Goal: Task Accomplishment & Management: Manage account settings

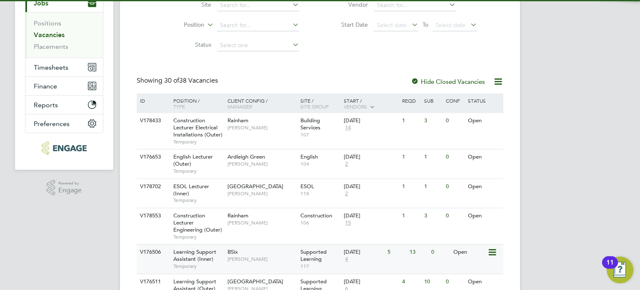
scroll to position [145, 0]
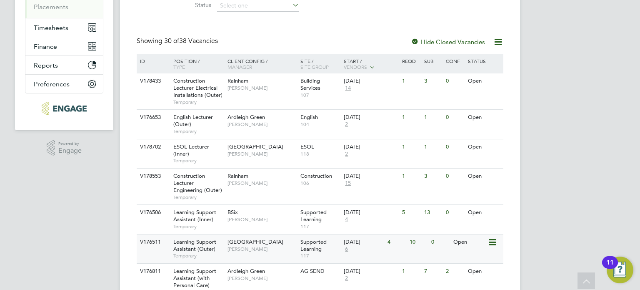
click at [318, 243] on span "Supported Learning" at bounding box center [314, 245] width 26 height 14
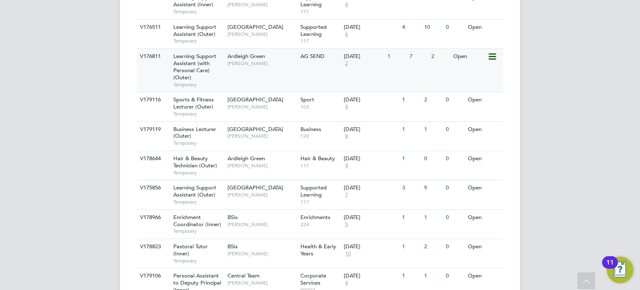
scroll to position [312, 0]
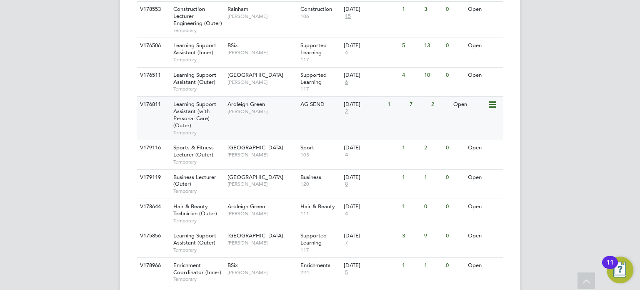
click at [369, 125] on div "V176811 Learning Support Assistant (with Personal Care) (Outer) Temporary Ardle…" at bounding box center [320, 117] width 367 height 43
click at [270, 116] on div "Ardleigh Green [PERSON_NAME]" at bounding box center [262, 108] width 73 height 22
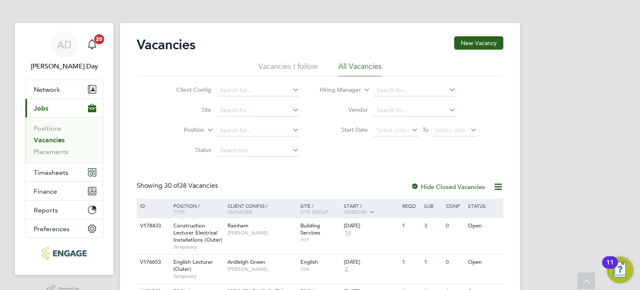
scroll to position [0, 0]
click at [53, 173] on span "Timesheets" at bounding box center [51, 173] width 35 height 8
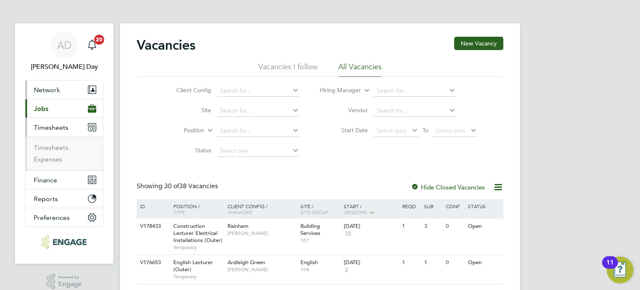
click at [48, 94] on button "Network" at bounding box center [64, 89] width 78 height 18
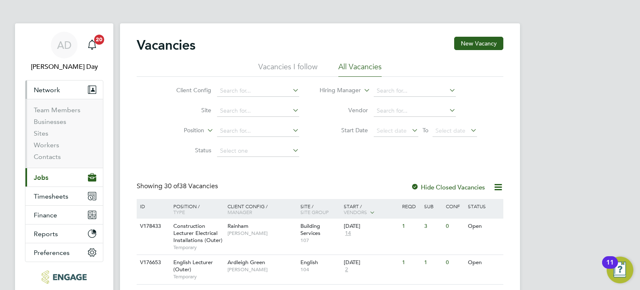
click at [43, 175] on span "Jobs" at bounding box center [41, 177] width 15 height 8
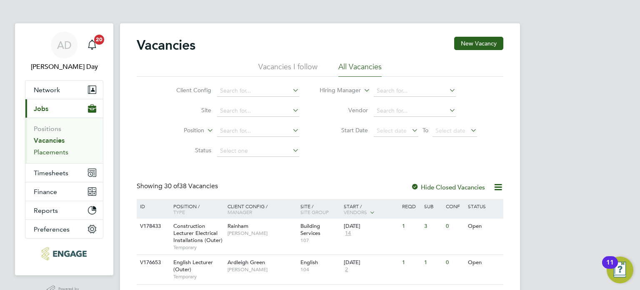
click at [57, 151] on link "Placements" at bounding box center [51, 152] width 35 height 8
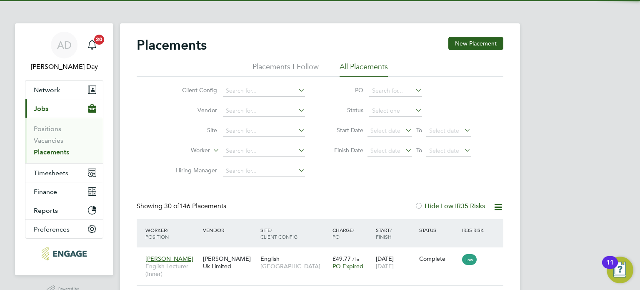
drag, startPoint x: 471, startPoint y: 47, endPoint x: 449, endPoint y: 47, distance: 22.1
click at [471, 46] on button "New Placement" at bounding box center [476, 43] width 55 height 13
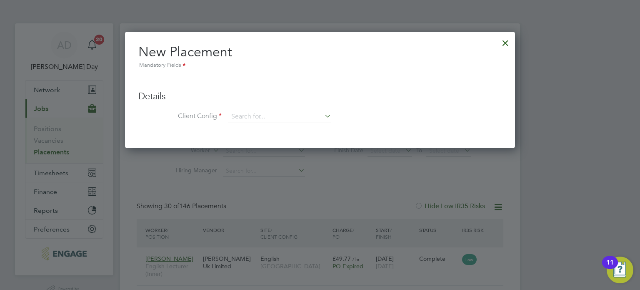
drag, startPoint x: 506, startPoint y: 43, endPoint x: 465, endPoint y: 43, distance: 40.4
click at [507, 43] on div at bounding box center [505, 40] width 15 height 15
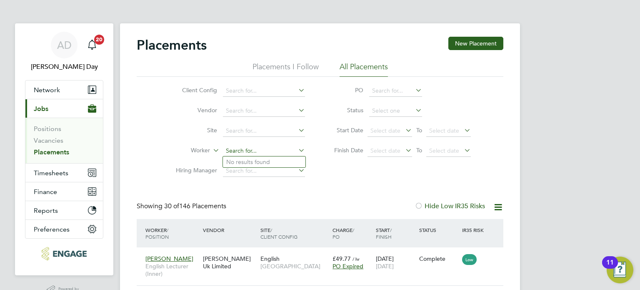
click at [244, 154] on input at bounding box center [264, 151] width 82 height 12
click at [274, 160] on li "Joy celyn Jones" at bounding box center [264, 161] width 83 height 11
type input "[PERSON_NAME]"
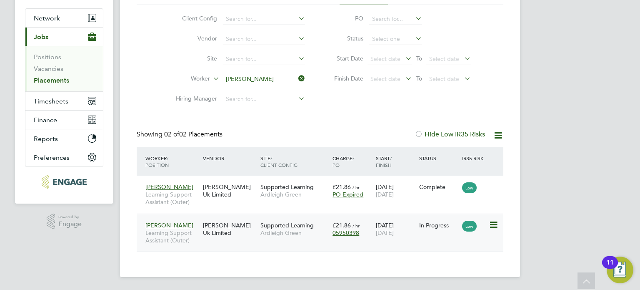
click at [497, 222] on icon at bounding box center [493, 225] width 8 height 10
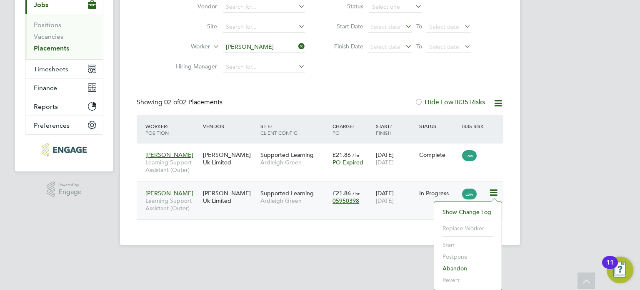
click at [387, 213] on div "Joycelyn Jones Learning Support Assistant (Outer) Morgan Hunt Uk Limited Suppor…" at bounding box center [320, 200] width 367 height 38
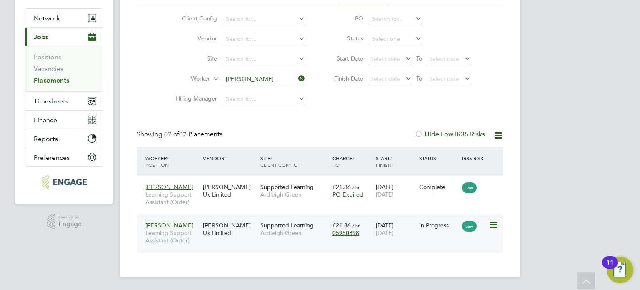
click at [374, 239] on div "18 Aug 2025 24 Oct 2025" at bounding box center [395, 228] width 43 height 23
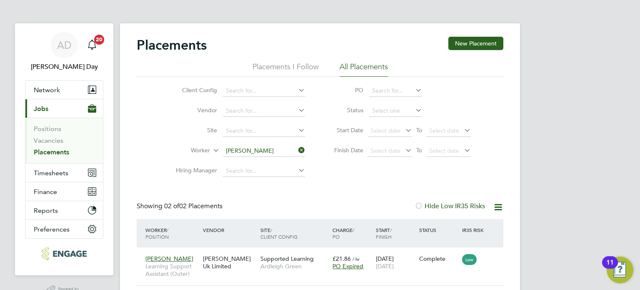
click at [297, 151] on icon at bounding box center [297, 150] width 0 height 12
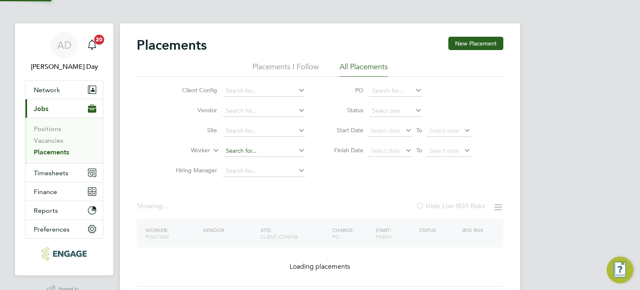
click at [280, 147] on input at bounding box center [264, 151] width 82 height 12
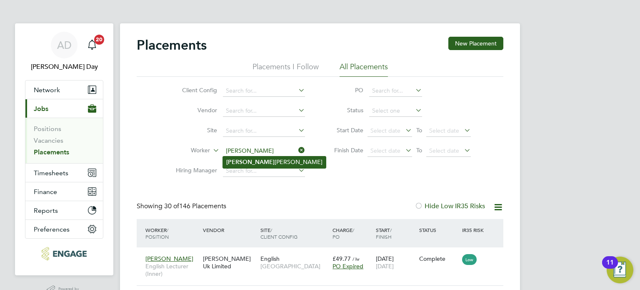
click at [254, 158] on li "Jane Kamau" at bounding box center [274, 161] width 103 height 11
type input "Jane Kamau"
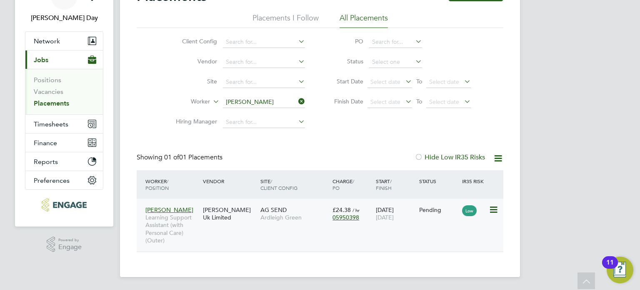
click at [399, 231] on div "Jane Kamau Learning Support Assistant (with Personal Care) (Outer) Morgan Hunt …" at bounding box center [320, 224] width 367 height 53
click at [458, 226] on div "Jane Kamau Learning Support Assistant (with Personal Care) (Outer) Morgan Hunt …" at bounding box center [320, 224] width 367 height 53
click at [414, 230] on div "Jane Kamau Learning Support Assistant (with Personal Care) (Outer) Morgan Hunt …" at bounding box center [320, 224] width 367 height 53
click at [454, 230] on div "Jane Kamau Learning Support Assistant (with Personal Care) (Outer) Morgan Hunt …" at bounding box center [320, 224] width 367 height 53
click at [295, 208] on div "AG SEND Ardleigh Green" at bounding box center [294, 213] width 72 height 23
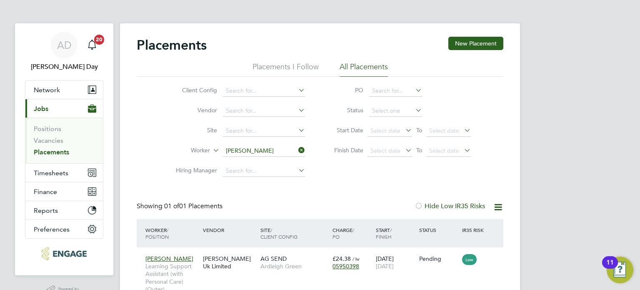
click at [41, 108] on span "Jobs" at bounding box center [41, 109] width 15 height 8
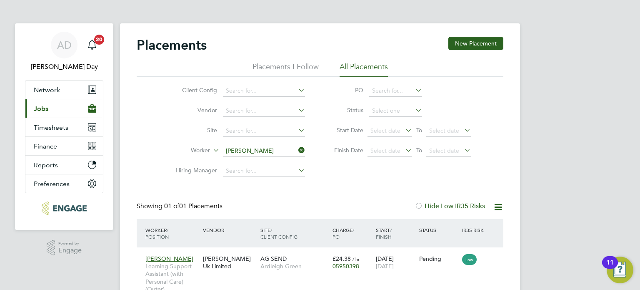
click at [41, 108] on span "Jobs" at bounding box center [41, 109] width 15 height 8
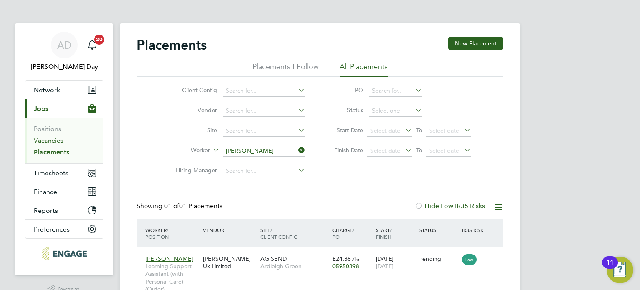
click at [54, 140] on link "Vacancies" at bounding box center [49, 140] width 30 height 8
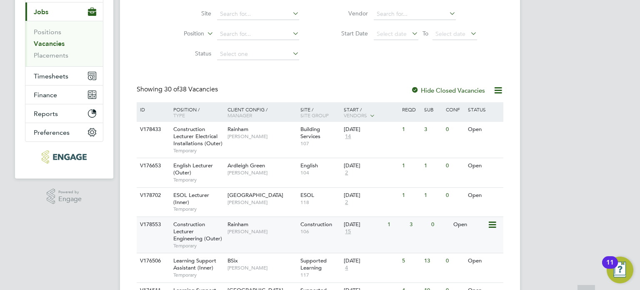
scroll to position [145, 0]
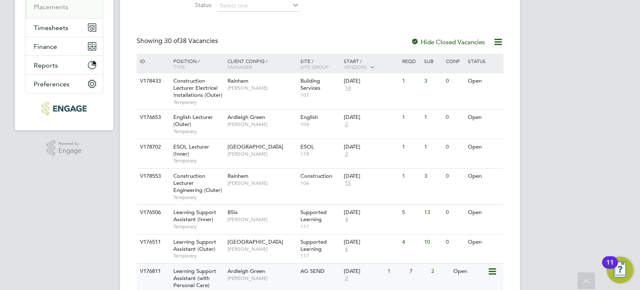
click at [274, 279] on span "[PERSON_NAME]" at bounding box center [262, 278] width 69 height 7
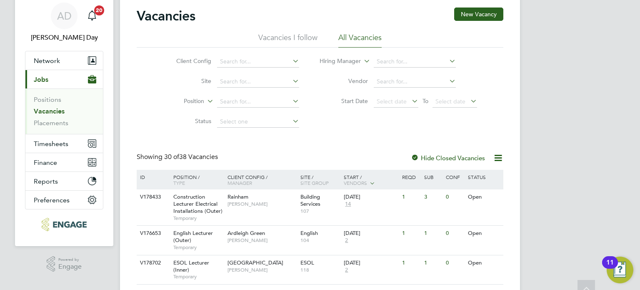
scroll to position [0, 0]
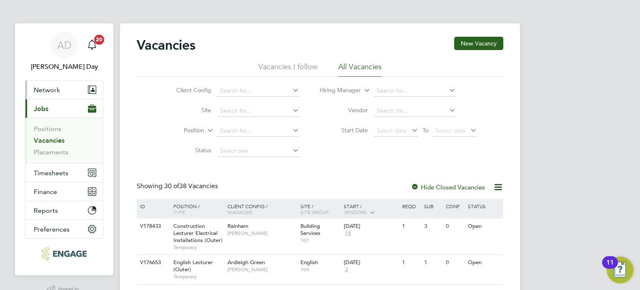
click at [50, 91] on span "Network" at bounding box center [47, 90] width 26 height 8
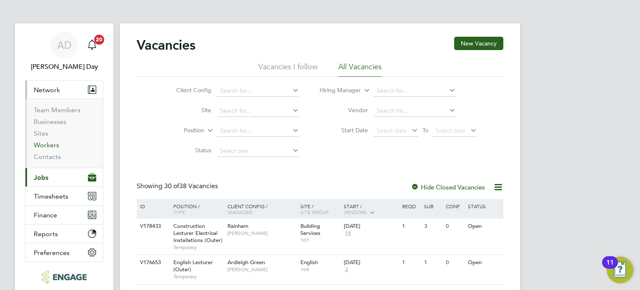
click at [48, 146] on link "Workers" at bounding box center [46, 145] width 25 height 8
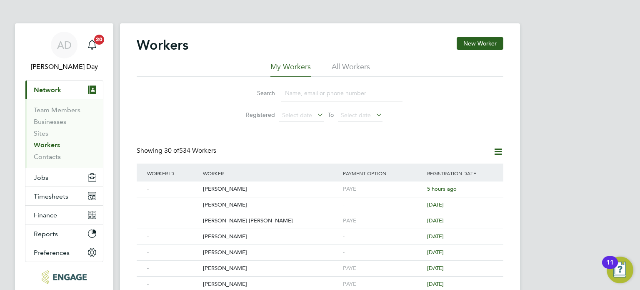
click at [336, 93] on input at bounding box center [342, 93] width 122 height 16
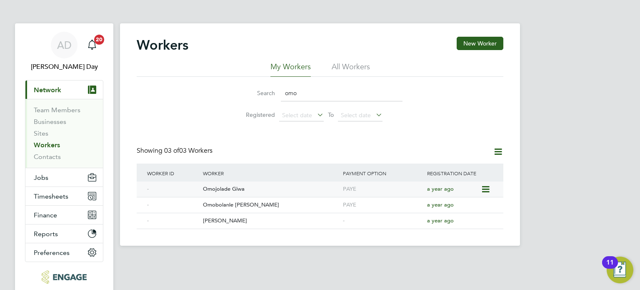
type input "omo"
click at [227, 190] on div "Omojolade Giwa" at bounding box center [271, 188] width 140 height 15
click at [72, 45] on div "AD" at bounding box center [64, 45] width 27 height 27
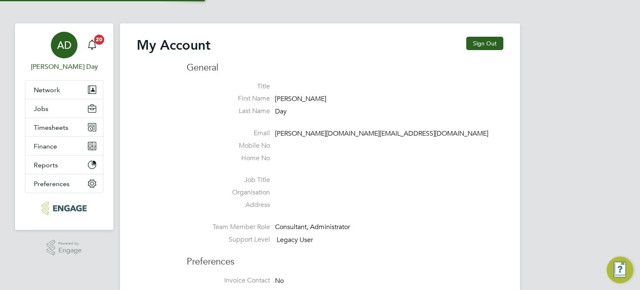
type input "amie.day@morganhunt.com"
click at [490, 41] on button "Sign Out" at bounding box center [485, 43] width 37 height 13
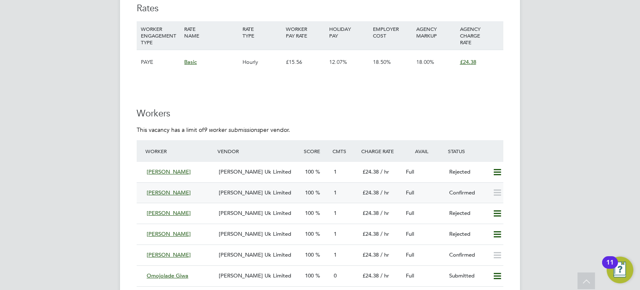
click at [194, 193] on div "[PERSON_NAME]" at bounding box center [179, 193] width 72 height 14
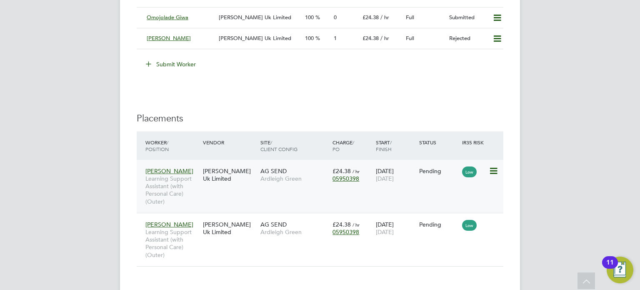
click at [494, 169] on icon at bounding box center [493, 171] width 8 height 10
click at [391, 198] on div "Jane Kamau Learning Support Assistant (with Personal Care) (Outer) Morgan Hunt …" at bounding box center [320, 186] width 367 height 53
click at [379, 193] on div "Jane Kamau Learning Support Assistant (with Personal Care) (Outer) Morgan Hunt …" at bounding box center [320, 186] width 367 height 53
click at [268, 195] on div "Jane Kamau Learning Support Assistant (with Personal Care) (Outer) Morgan Hunt …" at bounding box center [320, 186] width 367 height 53
click at [223, 181] on div "[PERSON_NAME] Uk Limited" at bounding box center [230, 174] width 58 height 23
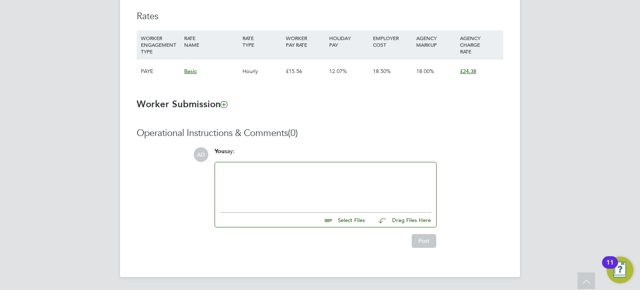
click at [348, 219] on input "file" at bounding box center [368, 219] width 125 height 12
type input "C:\fakepath\Jane Kamau vetting.docx"
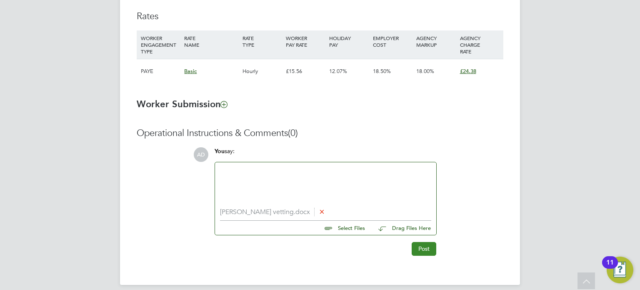
click at [420, 245] on button "Post" at bounding box center [424, 248] width 25 height 13
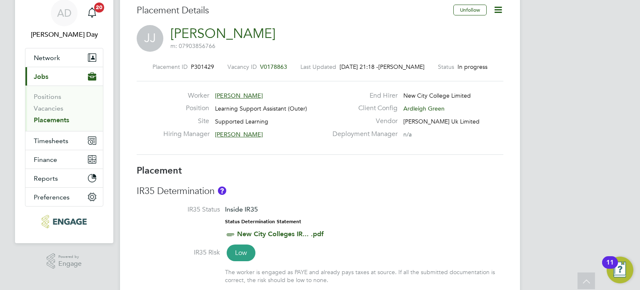
click at [497, 12] on icon at bounding box center [498, 10] width 10 height 10
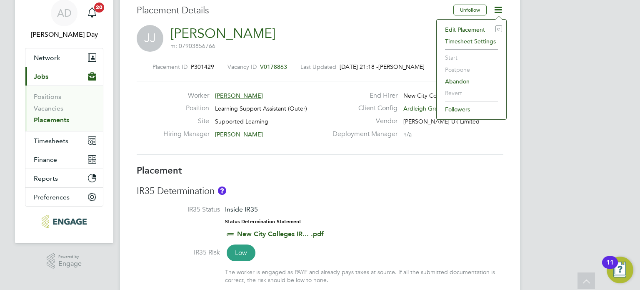
click at [461, 27] on li "Edit Placement e" at bounding box center [471, 30] width 61 height 12
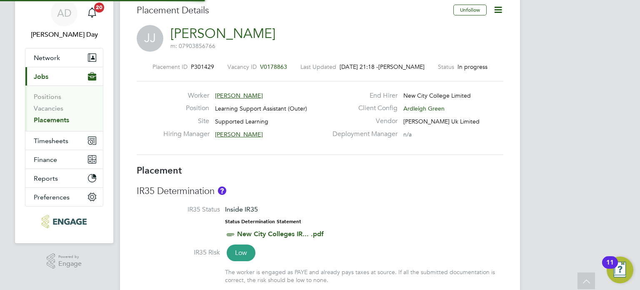
type input "[PERSON_NAME]"
type input "[DATE]"
type input "09:00"
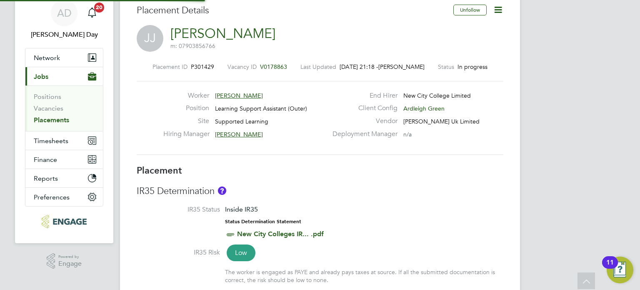
type input "17:00"
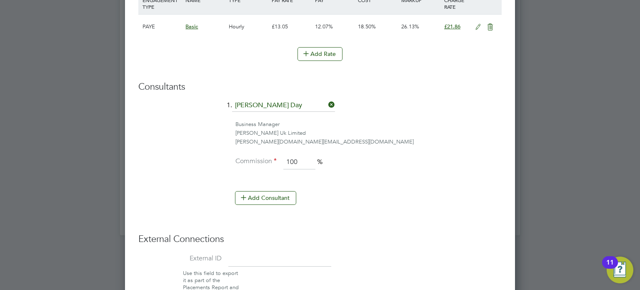
scroll to position [685, 0]
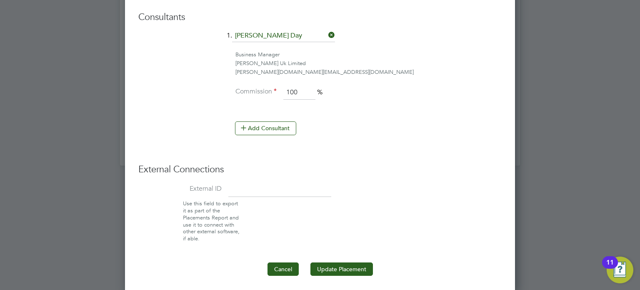
click at [288, 266] on button "Cancel" at bounding box center [283, 268] width 31 height 13
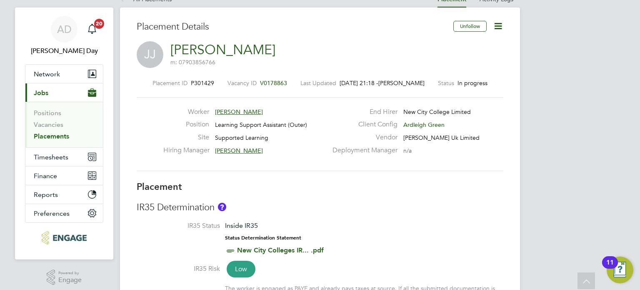
scroll to position [0, 0]
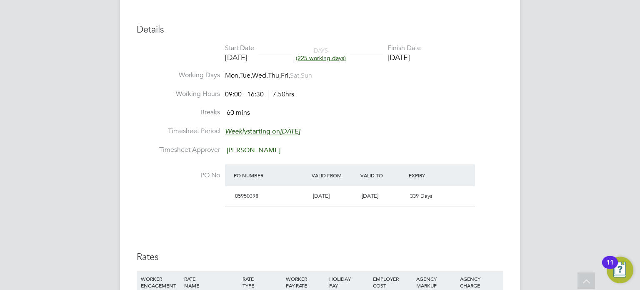
scroll to position [542, 0]
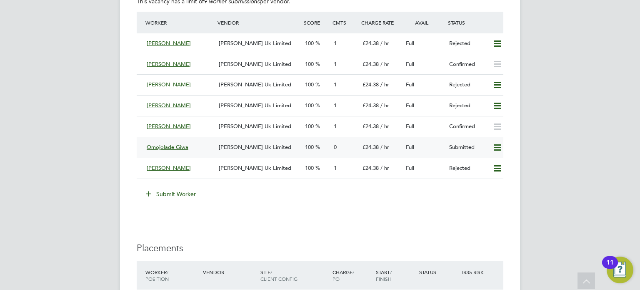
click at [496, 148] on icon at bounding box center [497, 147] width 10 height 7
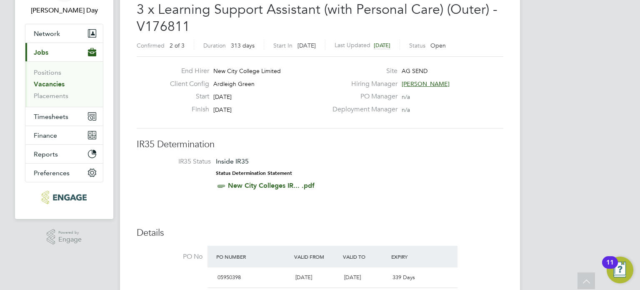
scroll to position [45, 0]
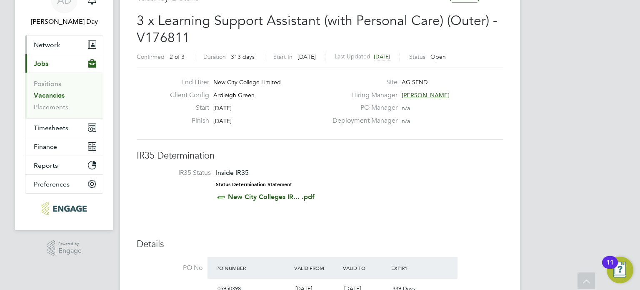
click at [45, 46] on span "Network" at bounding box center [47, 45] width 26 height 8
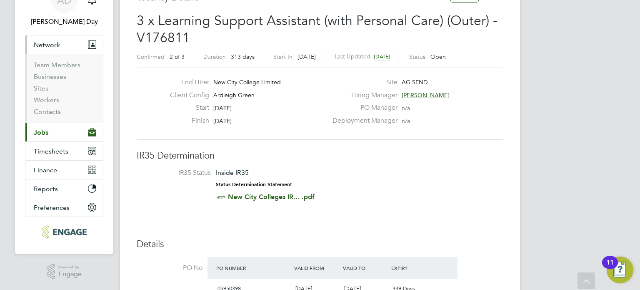
click at [40, 136] on button "Current page: Jobs" at bounding box center [64, 132] width 78 height 18
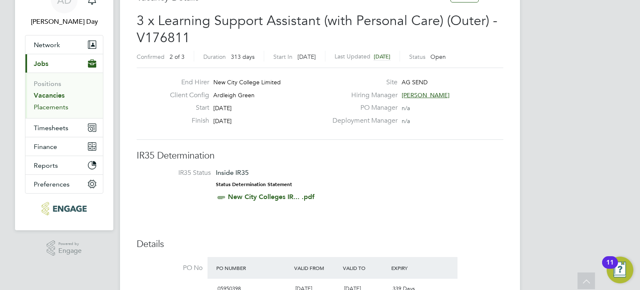
click at [54, 108] on link "Placements" at bounding box center [51, 107] width 35 height 8
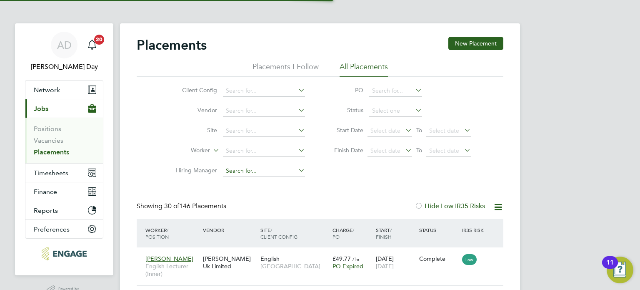
scroll to position [4, 4]
click at [251, 151] on input at bounding box center [264, 151] width 82 height 12
click at [265, 161] on li "Joy celyn Jones" at bounding box center [264, 161] width 83 height 11
type input "Joycelyn Jones"
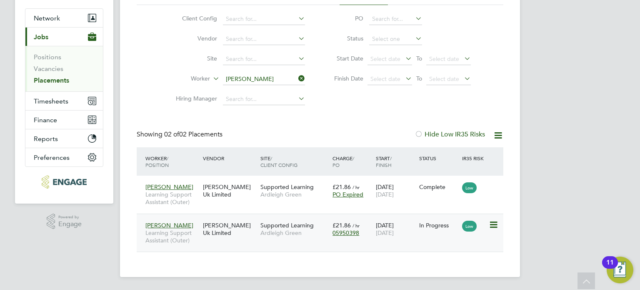
click at [351, 238] on div "£21.86 / hr 05950398" at bounding box center [352, 228] width 43 height 23
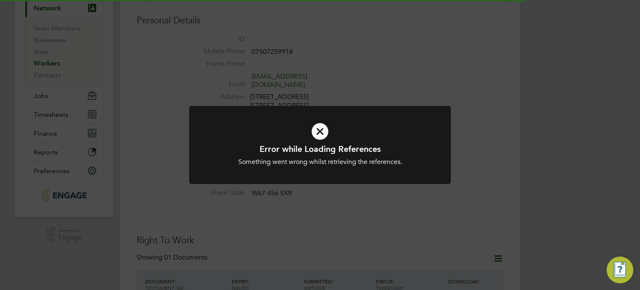
scroll to position [125, 0]
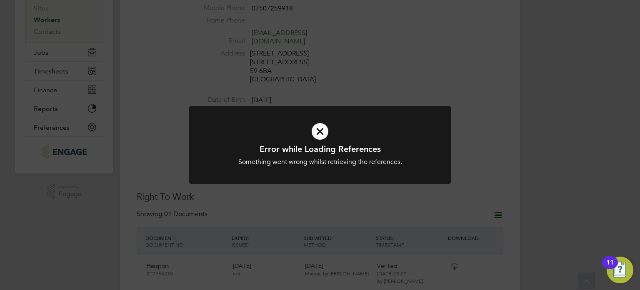
click at [329, 130] on icon at bounding box center [320, 131] width 217 height 33
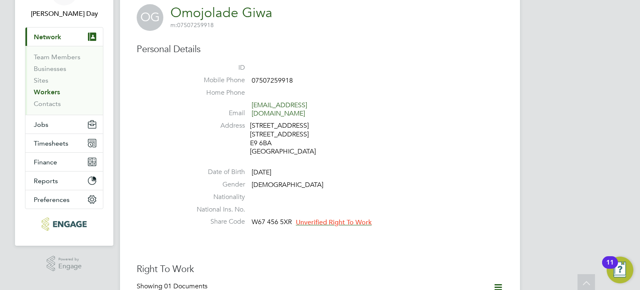
scroll to position [0, 0]
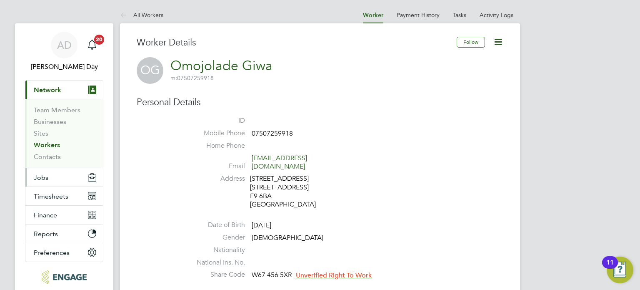
click at [48, 178] on button "Jobs" at bounding box center [64, 177] width 78 height 18
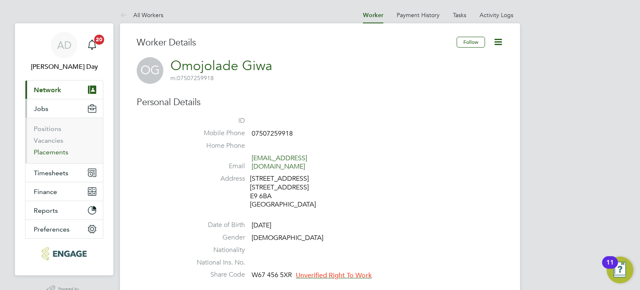
click at [57, 150] on link "Placements" at bounding box center [51, 152] width 35 height 8
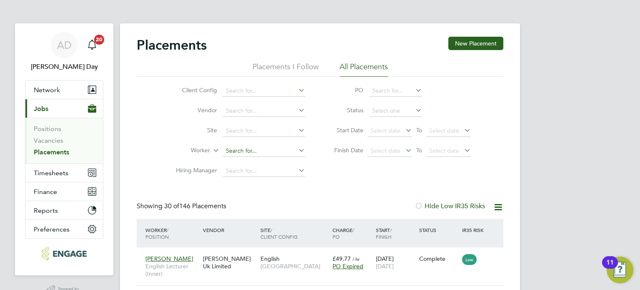
click at [243, 151] on input at bounding box center [264, 151] width 82 height 12
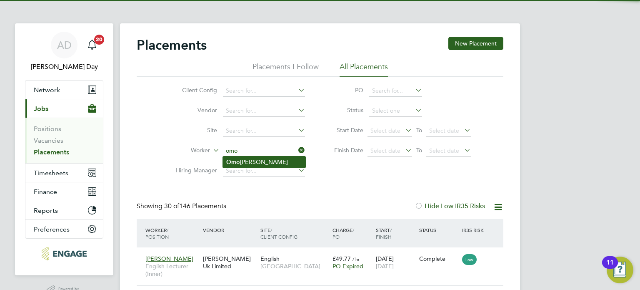
click at [276, 160] on li "Omo jolade Giwa" at bounding box center [264, 161] width 83 height 11
type input "Omojolade Giwa"
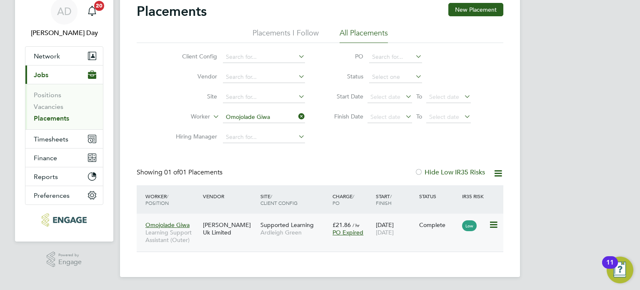
click at [409, 236] on div "03 Sep 2024 04 Jul 2025" at bounding box center [395, 228] width 43 height 23
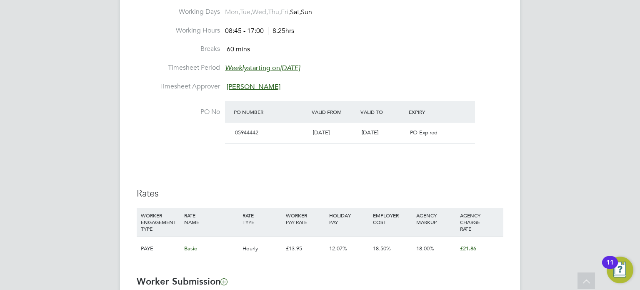
scroll to position [459, 0]
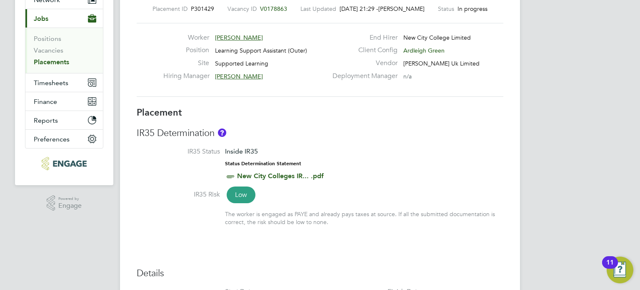
scroll to position [125, 0]
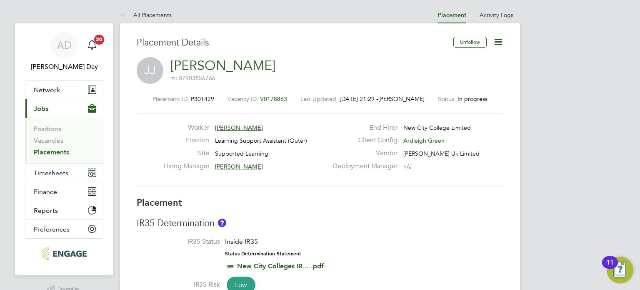
click at [500, 43] on icon at bounding box center [498, 42] width 10 height 10
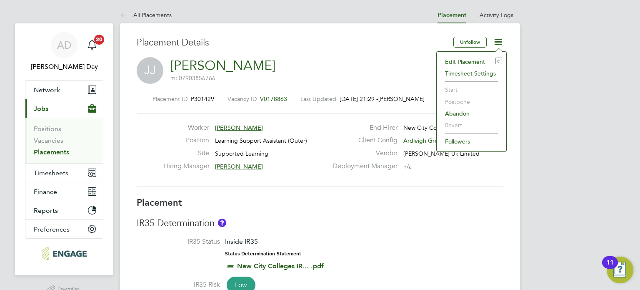
click at [353, 60] on div "[PERSON_NAME] [PERSON_NAME] m: 07903856766" at bounding box center [320, 71] width 367 height 28
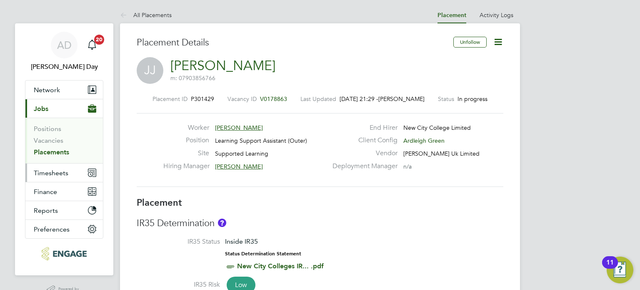
click at [52, 171] on span "Timesheets" at bounding box center [51, 173] width 35 height 8
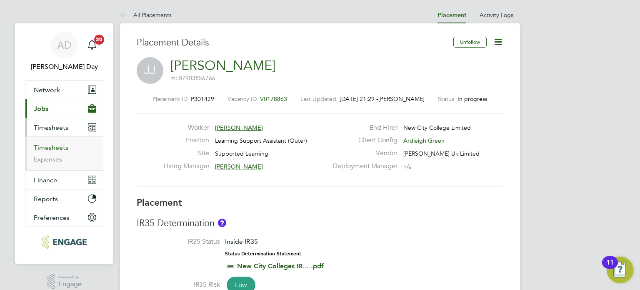
click at [55, 148] on link "Timesheets" at bounding box center [51, 147] width 35 height 8
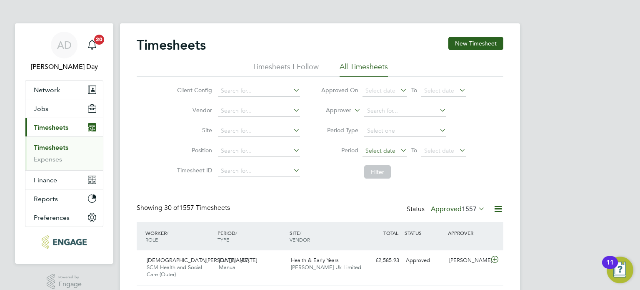
click at [390, 152] on span "Select date" at bounding box center [381, 151] width 30 height 8
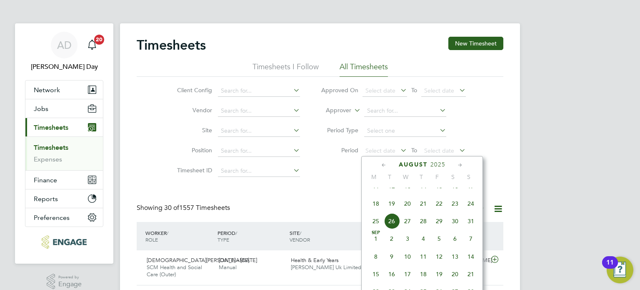
click at [377, 211] on span "18" at bounding box center [376, 204] width 16 height 16
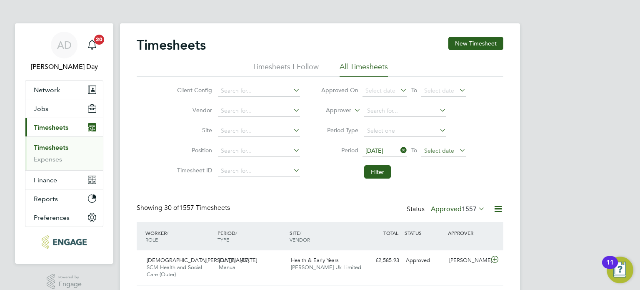
click at [439, 147] on span "Select date" at bounding box center [439, 151] width 30 height 8
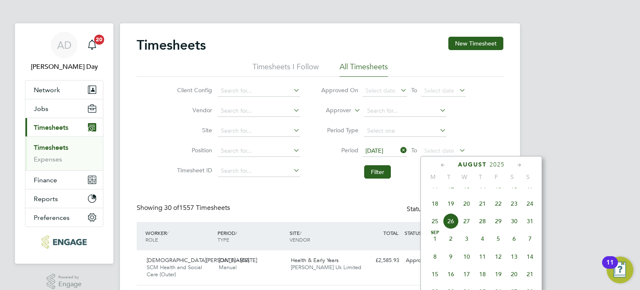
click at [532, 211] on span "24" at bounding box center [530, 204] width 16 height 16
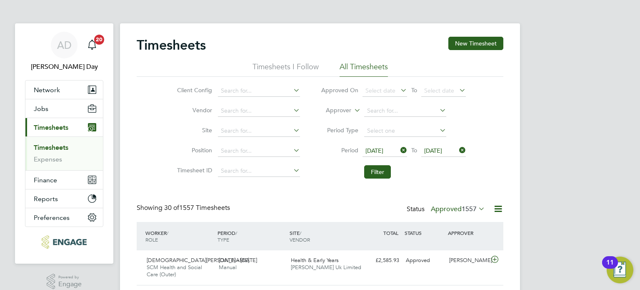
click at [454, 209] on label "Approved 1557" at bounding box center [458, 209] width 54 height 8
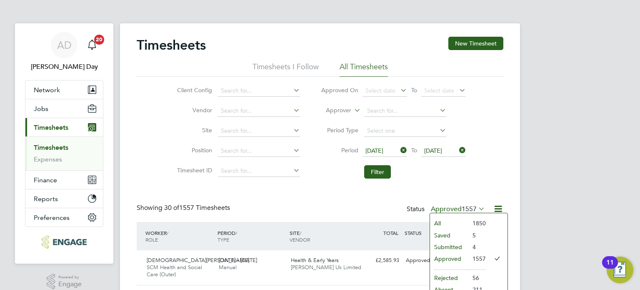
click at [453, 243] on li "Submitted" at bounding box center [449, 247] width 38 height 12
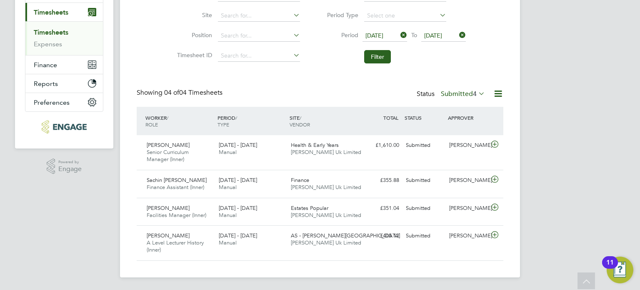
click at [457, 92] on label "Submitted 4" at bounding box center [463, 94] width 44 height 8
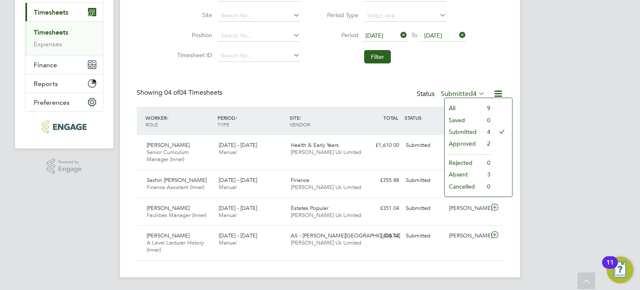
click at [463, 105] on li "All" at bounding box center [464, 108] width 38 height 12
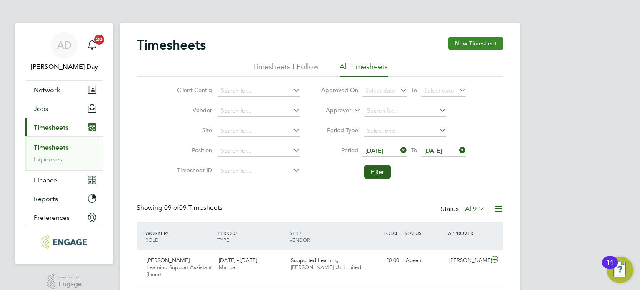
click at [480, 43] on button "New Timesheet" at bounding box center [476, 43] width 55 height 13
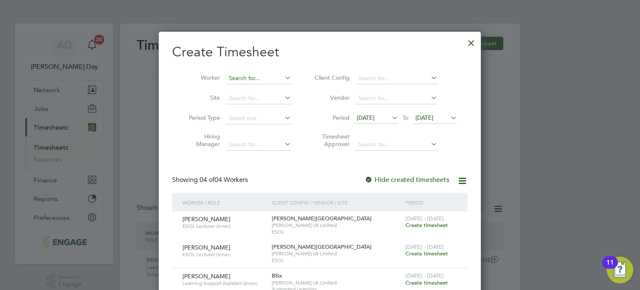
click at [257, 81] on input at bounding box center [258, 79] width 65 height 12
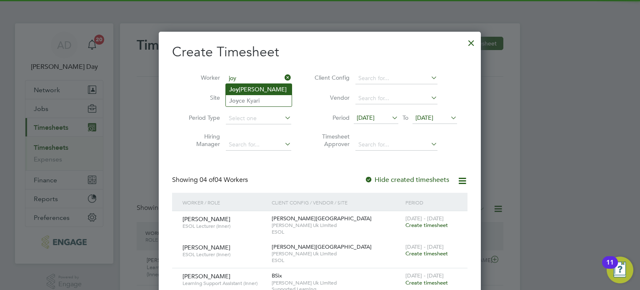
click at [260, 86] on li "Joy celyn Jones" at bounding box center [259, 89] width 66 height 11
type input "[PERSON_NAME]"
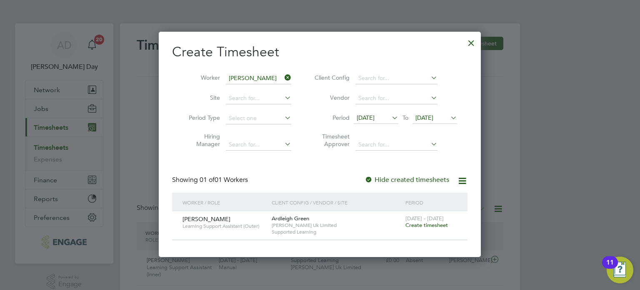
click at [470, 42] on div at bounding box center [471, 40] width 15 height 15
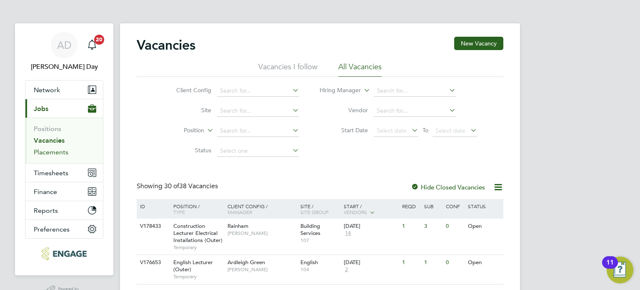
click at [51, 153] on link "Placements" at bounding box center [51, 152] width 35 height 8
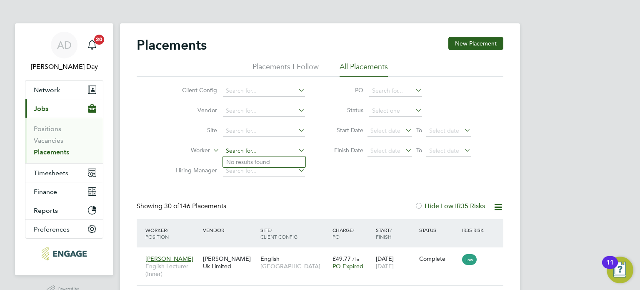
click at [261, 150] on input at bounding box center [264, 151] width 82 height 12
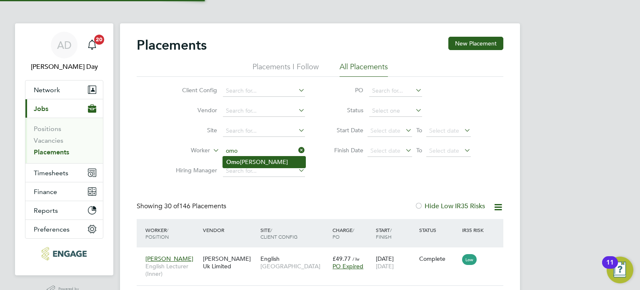
click at [250, 159] on li "Omo jolade Giwa" at bounding box center [264, 161] width 83 height 11
type input "Omojolade Giwa"
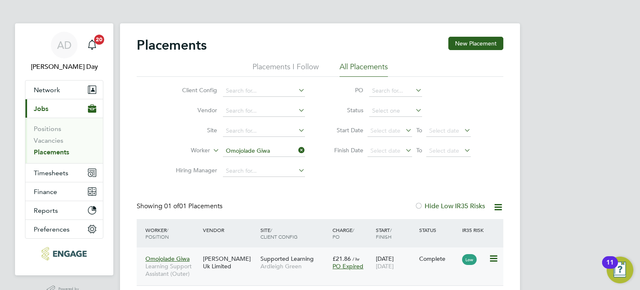
click at [310, 265] on span "Ardleigh Green" at bounding box center [295, 266] width 68 height 8
click at [65, 50] on span "AD" at bounding box center [64, 45] width 15 height 11
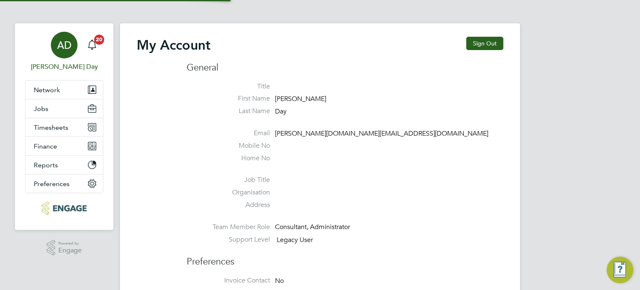
type input "amie.day@morganhunt.com"
click at [484, 38] on button "Sign Out" at bounding box center [485, 43] width 37 height 13
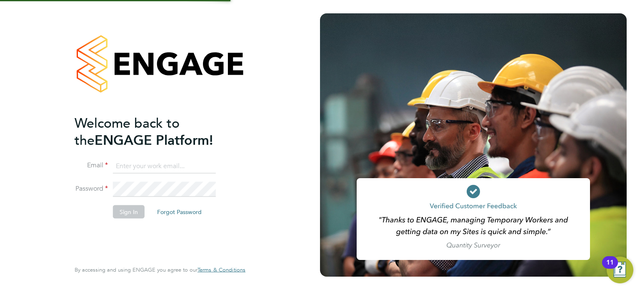
type input "amie.day@morganhunt.com"
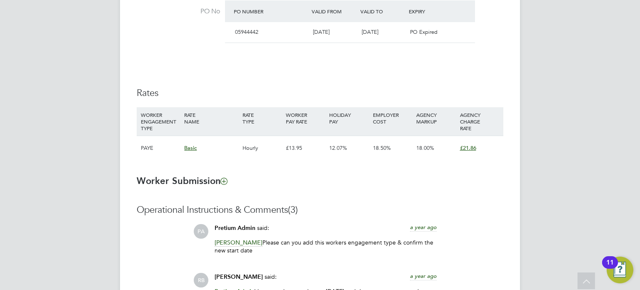
scroll to position [500, 0]
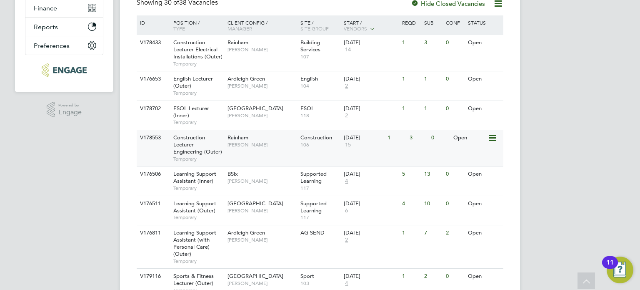
scroll to position [208, 0]
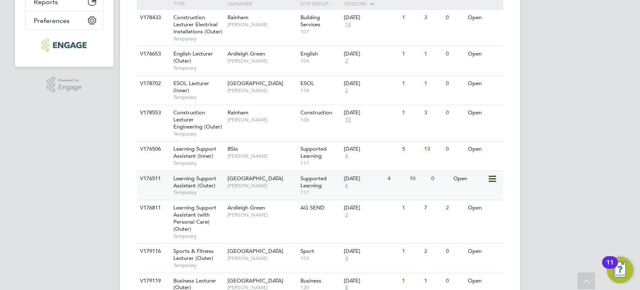
click at [373, 188] on div "01 Sep 2025 6" at bounding box center [364, 182] width 44 height 23
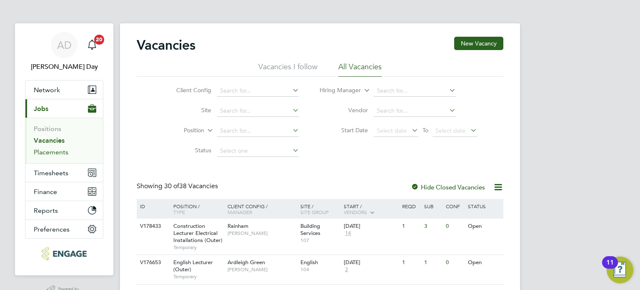
click at [53, 155] on link "Placements" at bounding box center [51, 152] width 35 height 8
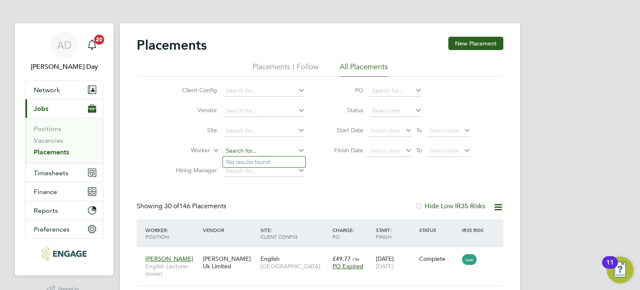
click at [247, 150] on input at bounding box center [264, 151] width 82 height 12
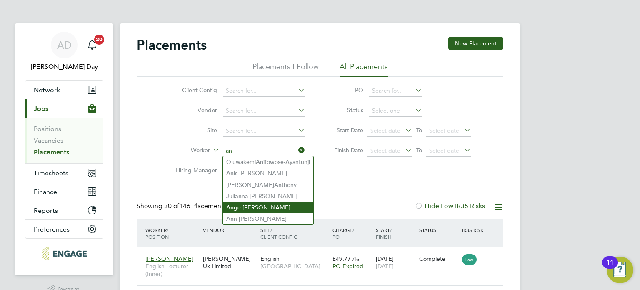
click at [259, 205] on li "An ge Noe Mootoo" at bounding box center [268, 207] width 90 height 11
type input "Ange [PERSON_NAME]"
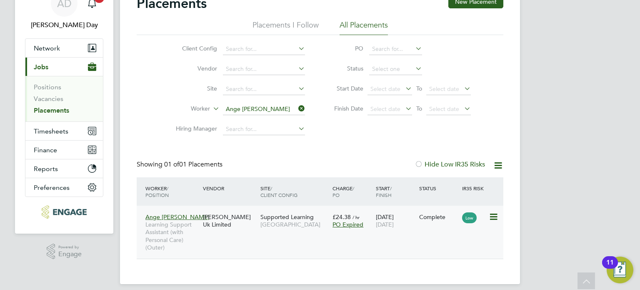
click at [309, 243] on div "Ange Noe Mootoo Learning Support Assistant (with Personal Care) (Outer) Morgan …" at bounding box center [320, 232] width 367 height 53
click at [311, 221] on span "[GEOGRAPHIC_DATA]" at bounding box center [295, 225] width 68 height 8
click at [40, 68] on span "Jobs" at bounding box center [41, 67] width 15 height 8
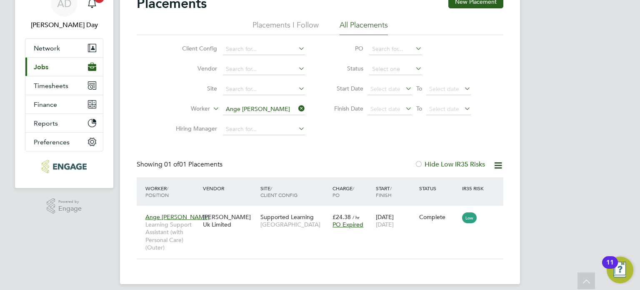
click at [43, 68] on span "Jobs" at bounding box center [41, 67] width 15 height 8
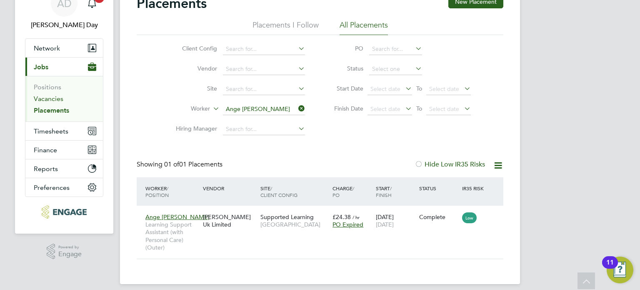
click at [54, 97] on link "Vacancies" at bounding box center [49, 99] width 30 height 8
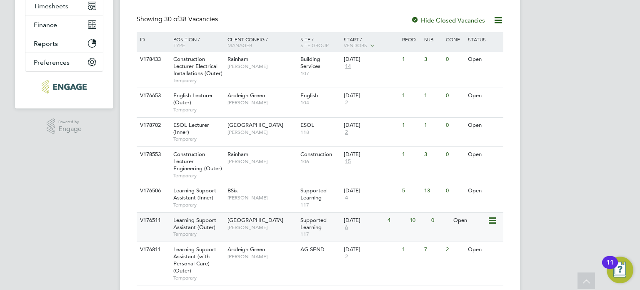
click at [290, 225] on span "[PERSON_NAME]" at bounding box center [262, 227] width 69 height 7
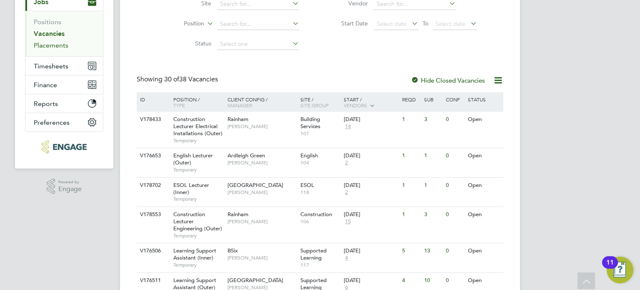
scroll to position [83, 0]
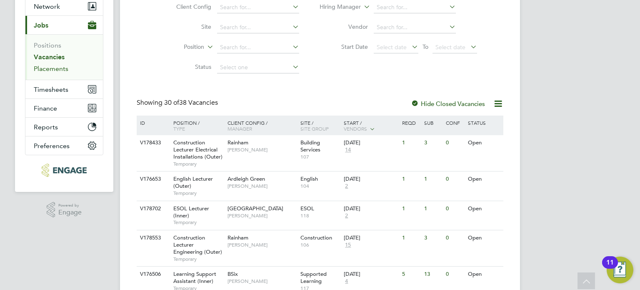
click at [48, 71] on link "Placements" at bounding box center [51, 69] width 35 height 8
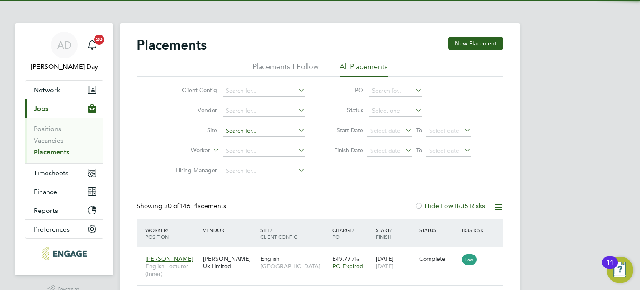
scroll to position [4, 4]
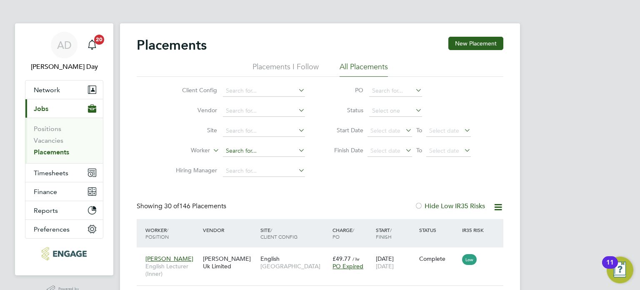
click at [233, 148] on input at bounding box center [264, 151] width 82 height 12
click at [243, 158] on li "Ange Noe Mootoo" at bounding box center [264, 161] width 83 height 11
type input "Ange [PERSON_NAME]"
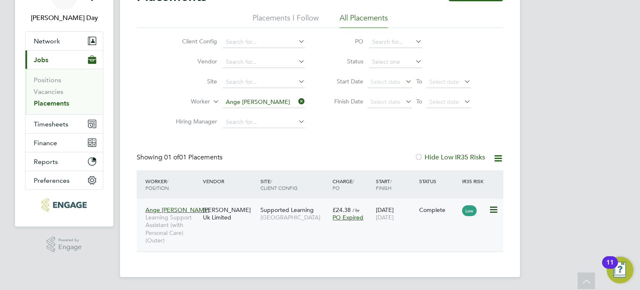
click at [263, 216] on span "[GEOGRAPHIC_DATA]" at bounding box center [295, 217] width 68 height 8
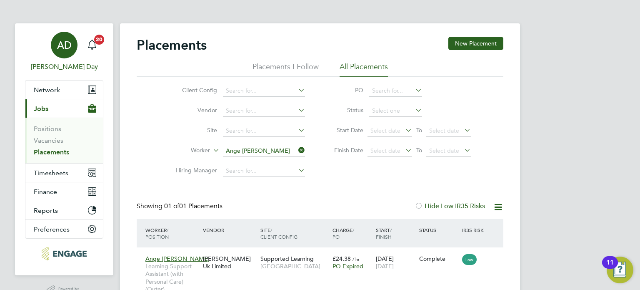
click at [65, 44] on span "AD" at bounding box center [64, 45] width 15 height 11
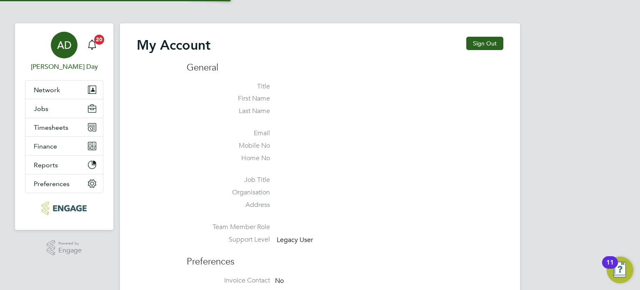
type input "amie.day@morganhunt.com"
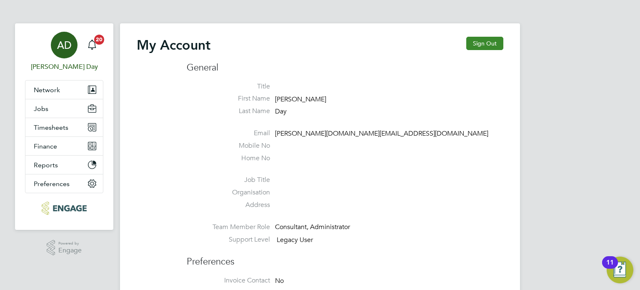
click at [483, 44] on button "Sign Out" at bounding box center [485, 43] width 37 height 13
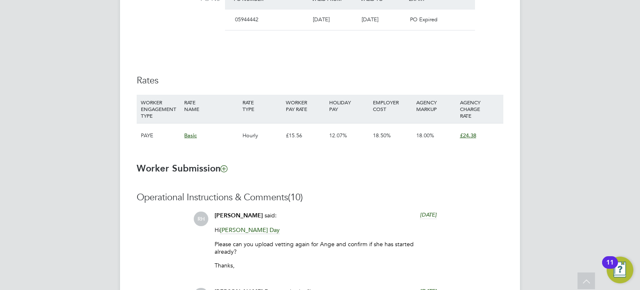
scroll to position [449, 0]
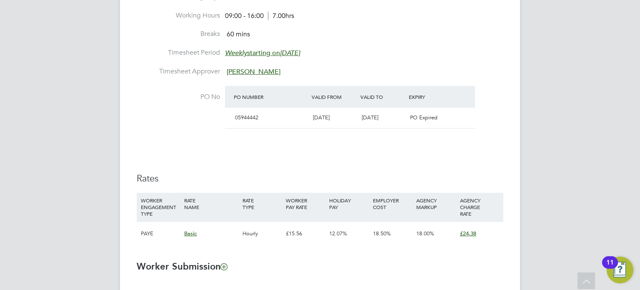
scroll to position [459, 0]
